Goal: Task Accomplishment & Management: Use online tool/utility

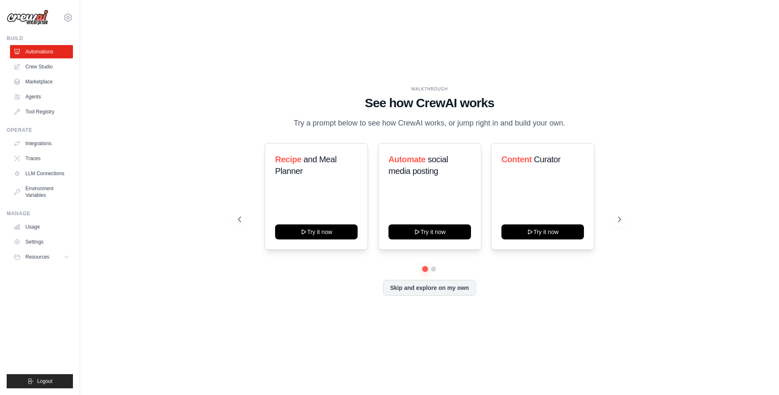
click at [118, 93] on div "WALKTHROUGH See how [PERSON_NAME] works Try a prompt below to see how [PERSON_N…" at bounding box center [429, 197] width 672 height 378
click at [58, 67] on link "Crew Studio" at bounding box center [42, 66] width 63 height 13
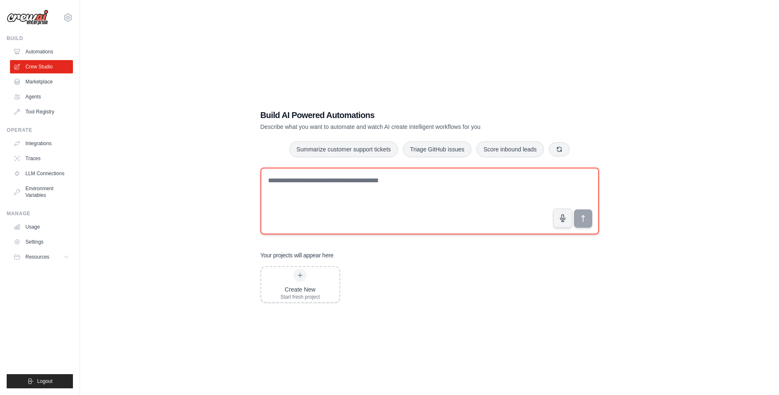
click at [266, 197] on textarea at bounding box center [429, 201] width 338 height 67
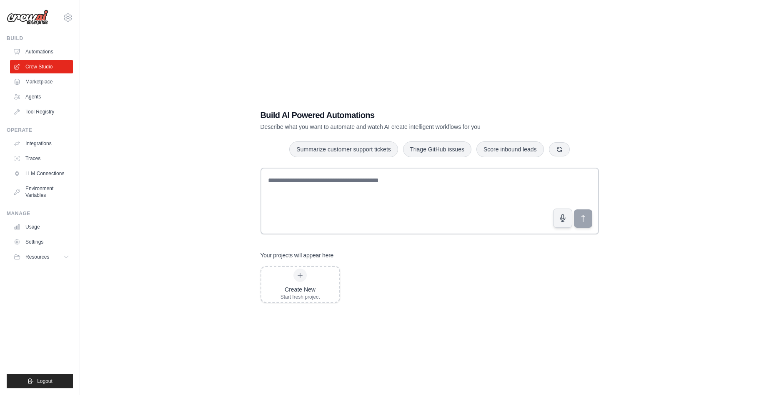
click at [143, 152] on div "Build AI Powered Automations Describe what you want to automate and watch AI cr…" at bounding box center [429, 205] width 672 height 395
click at [320, 291] on div "Create New" at bounding box center [300, 289] width 40 height 8
click at [301, 283] on div "Create New Start fresh project" at bounding box center [300, 284] width 40 height 32
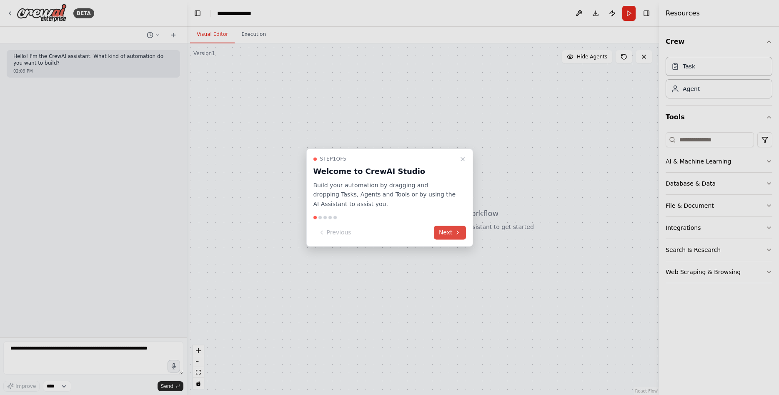
click at [448, 230] on button "Next" at bounding box center [450, 232] width 32 height 14
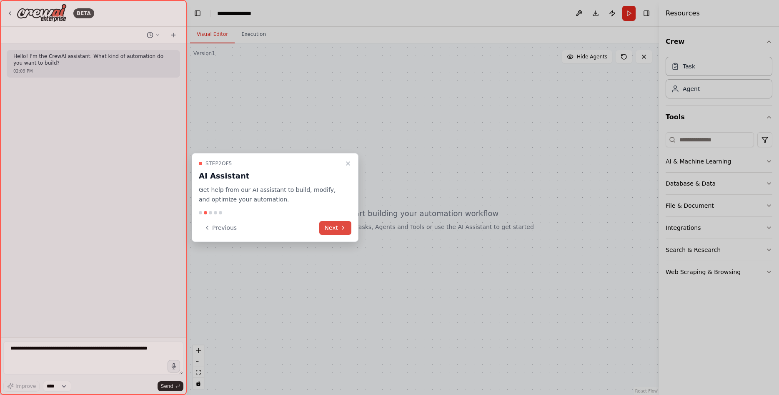
click at [335, 229] on button "Next" at bounding box center [335, 228] width 32 height 14
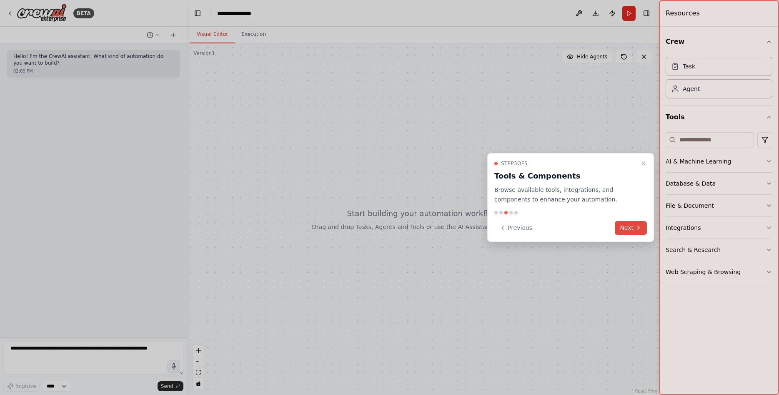
click at [627, 228] on button "Next" at bounding box center [631, 228] width 32 height 14
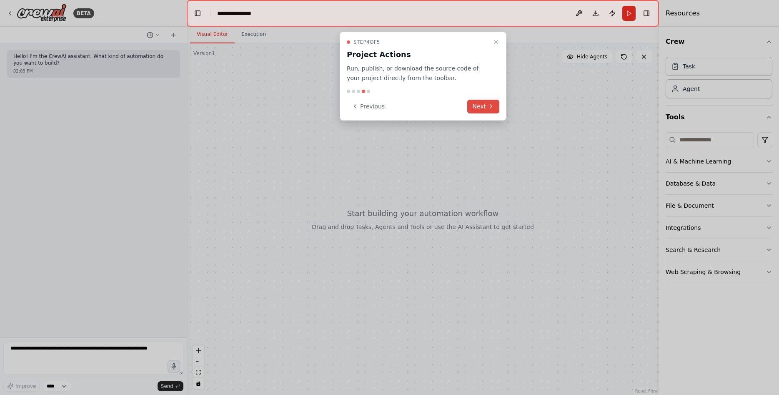
click at [490, 109] on icon at bounding box center [491, 106] width 7 height 7
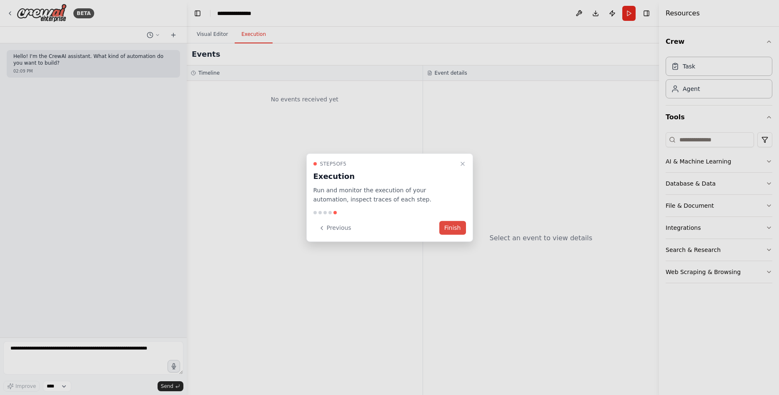
click at [453, 228] on button "Finish" at bounding box center [452, 228] width 27 height 14
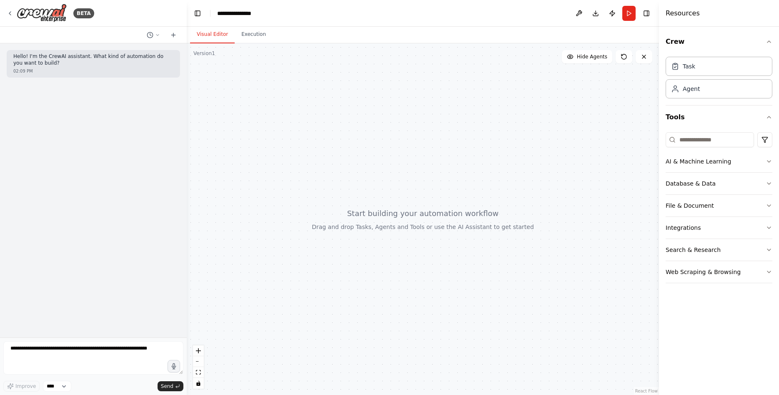
click at [353, 201] on div at bounding box center [423, 218] width 472 height 351
drag, startPoint x: 454, startPoint y: 190, endPoint x: 462, endPoint y: 190, distance: 8.0
click at [462, 190] on div at bounding box center [423, 218] width 472 height 351
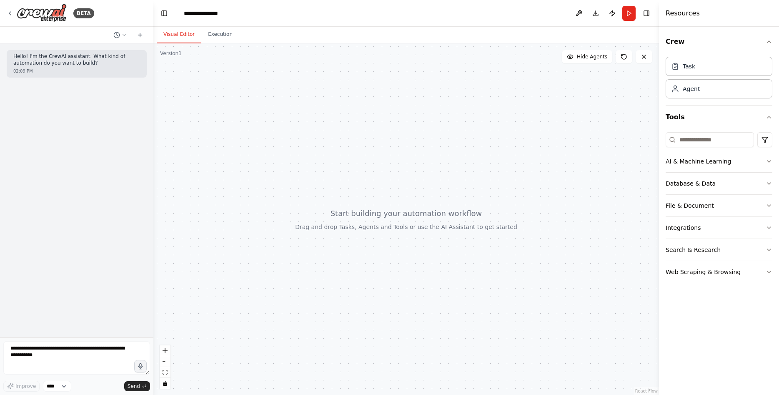
drag, startPoint x: 185, startPoint y: 182, endPoint x: 153, endPoint y: 183, distance: 31.7
click at [153, 183] on div "**********" at bounding box center [389, 197] width 779 height 395
click at [339, 180] on div at bounding box center [405, 218] width 505 height 351
click at [696, 213] on button "File & Document" at bounding box center [718, 206] width 107 height 22
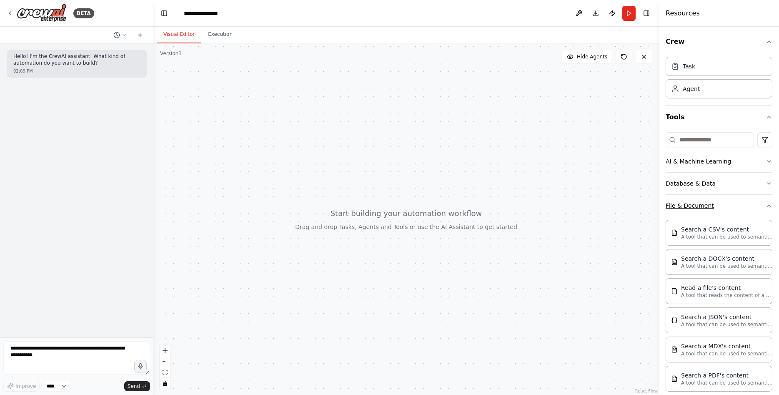
click at [724, 209] on button "File & Document" at bounding box center [718, 206] width 107 height 22
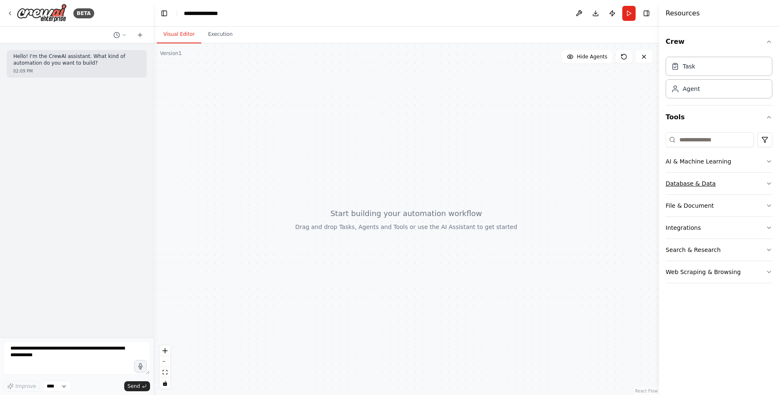
click at [719, 182] on button "Database & Data" at bounding box center [718, 184] width 107 height 22
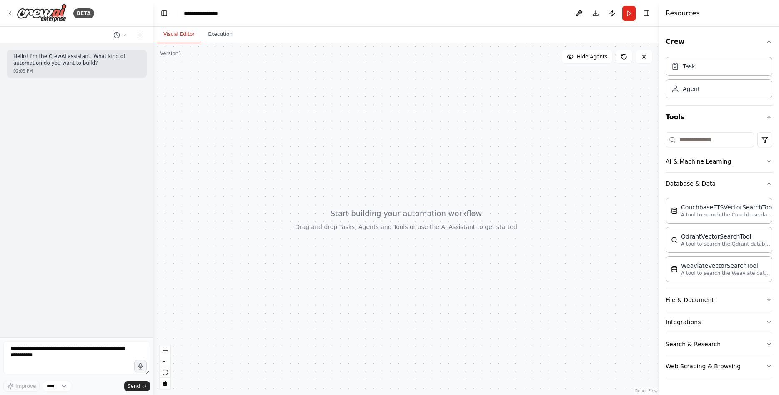
click at [712, 182] on button "Database & Data" at bounding box center [718, 184] width 107 height 22
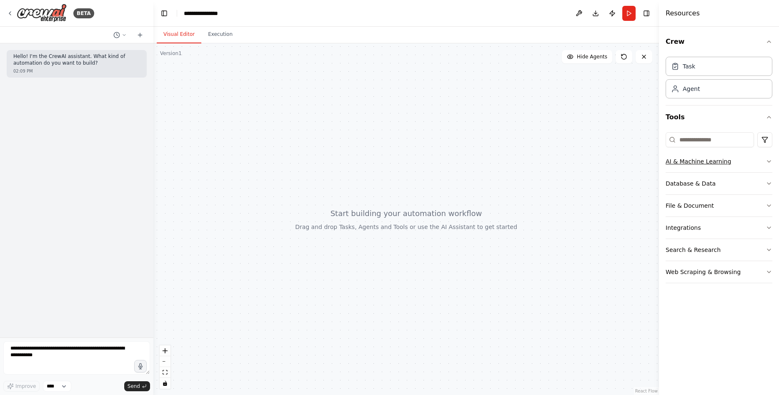
click at [710, 163] on button "AI & Machine Learning" at bounding box center [718, 161] width 107 height 22
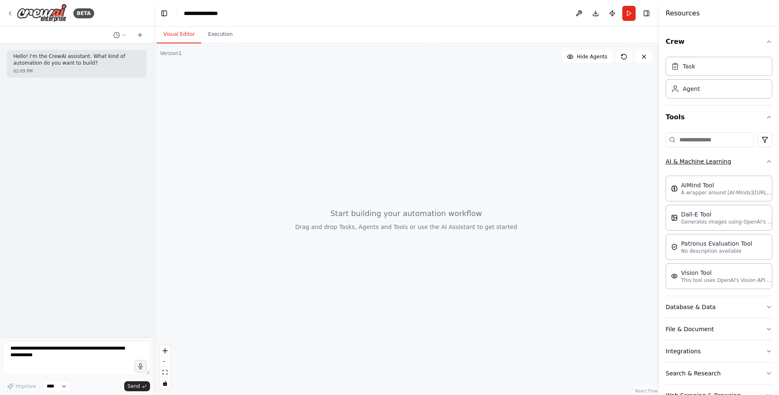
click at [714, 162] on button "AI & Machine Learning" at bounding box center [718, 161] width 107 height 22
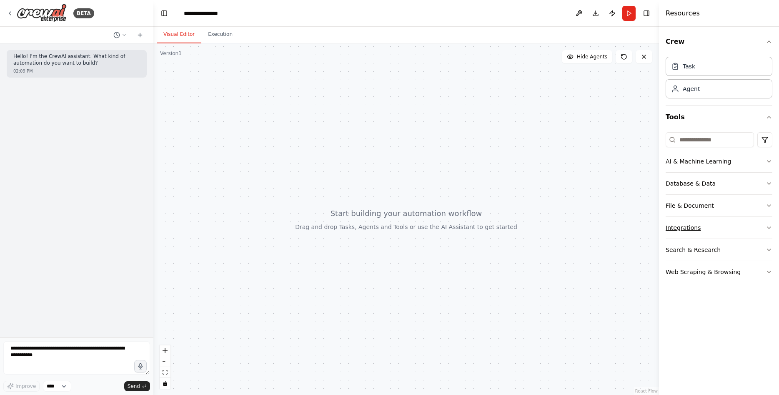
click at [680, 220] on button "Integrations" at bounding box center [718, 228] width 107 height 22
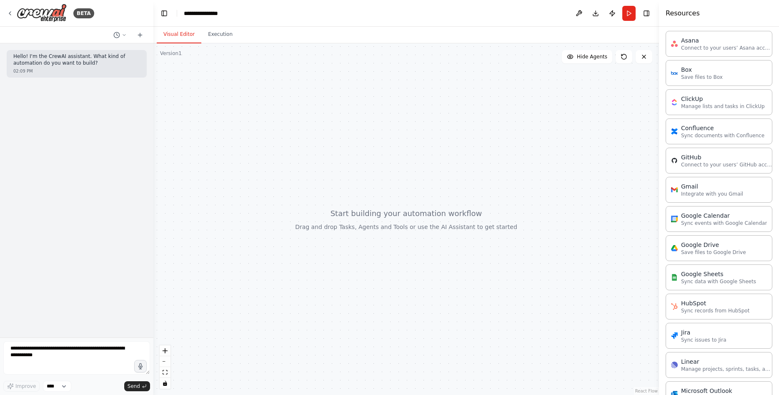
scroll to position [158, 0]
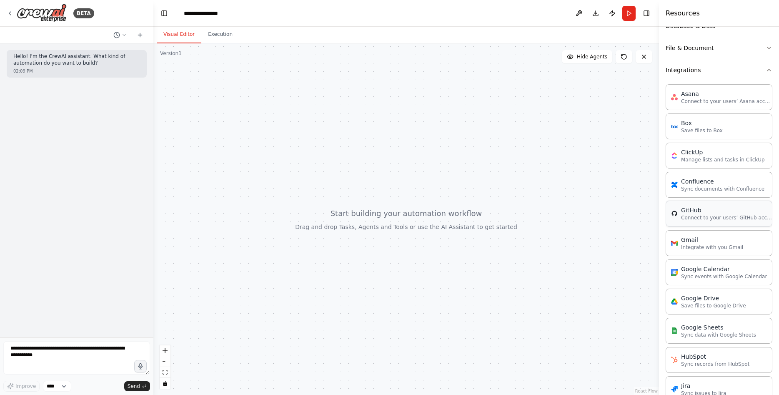
click at [715, 215] on p "Connect to your users’ GitHub accounts" at bounding box center [727, 217] width 92 height 7
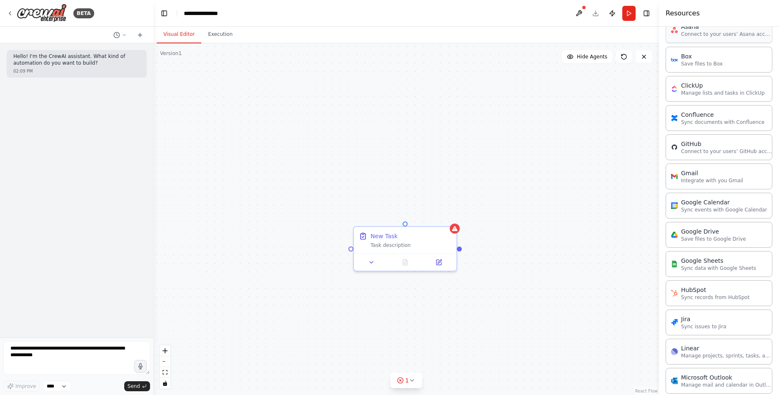
scroll to position [210, 0]
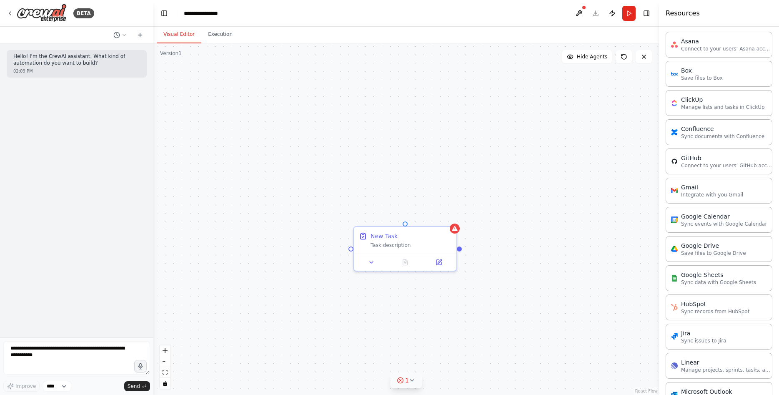
click at [414, 382] on icon at bounding box center [412, 380] width 7 height 7
click at [497, 297] on div "New Task Task description" at bounding box center [405, 218] width 505 height 351
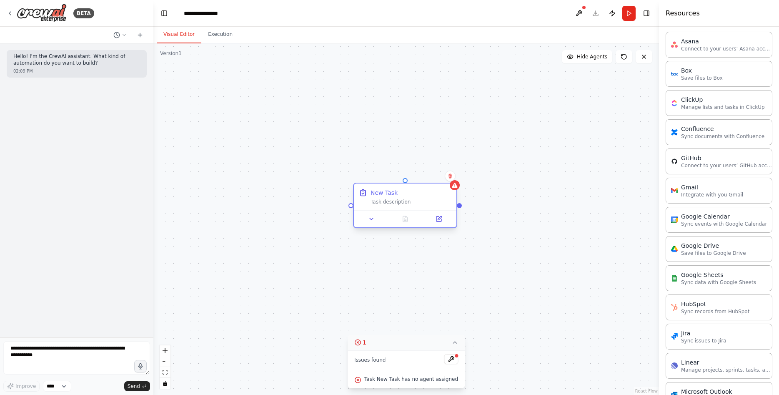
drag, startPoint x: 418, startPoint y: 238, endPoint x: 420, endPoint y: 196, distance: 42.6
click at [420, 196] on div "New Task Task description" at bounding box center [410, 196] width 81 height 17
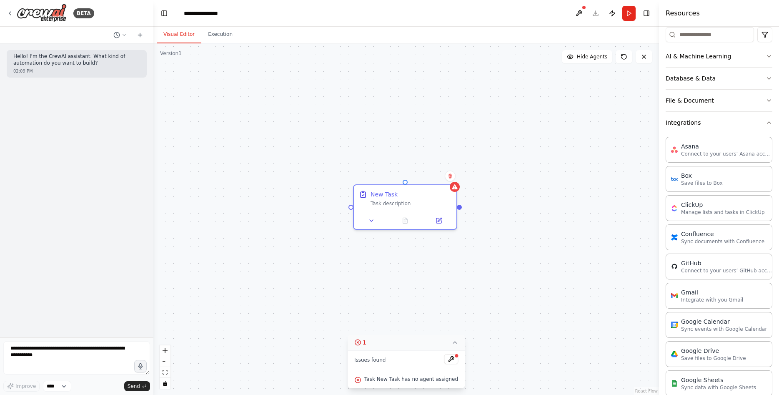
scroll to position [0, 0]
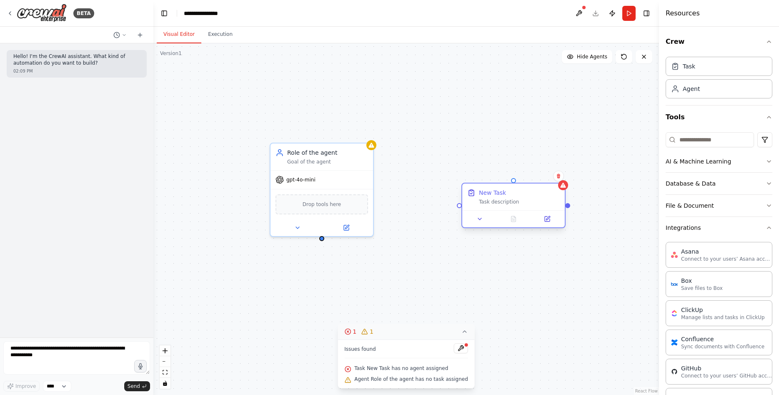
click at [488, 210] on div at bounding box center [513, 218] width 103 height 17
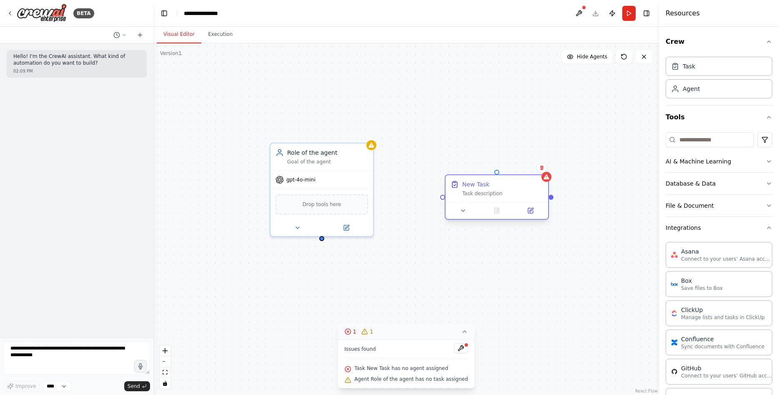
click at [467, 202] on div at bounding box center [496, 210] width 103 height 17
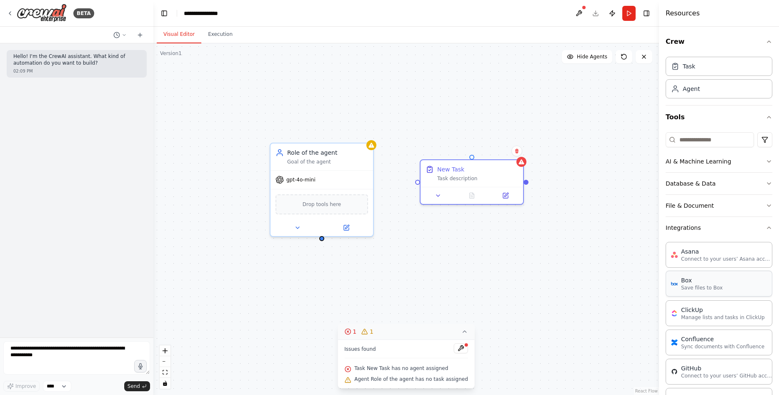
scroll to position [210, 0]
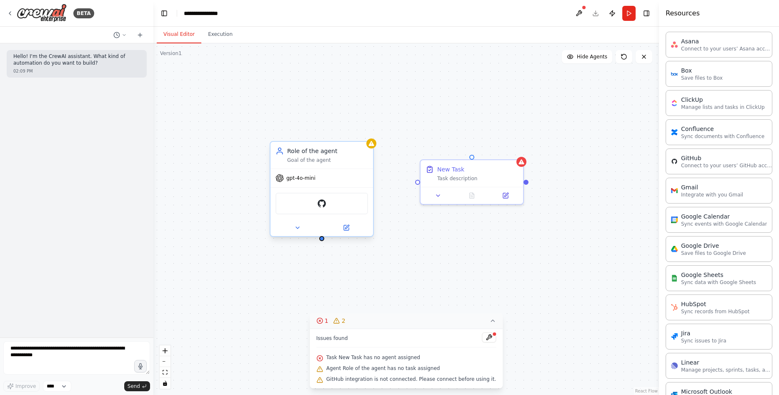
click at [298, 177] on span "gpt-4o-mini" at bounding box center [300, 178] width 29 height 7
click at [298, 179] on span "gpt-4o-mini" at bounding box center [300, 178] width 29 height 7
click at [469, 265] on div "New Task Task description Role of the agent Goal of the agent gpt-4o-mini GitHub" at bounding box center [405, 218] width 505 height 351
